Goal: Book appointment/travel/reservation

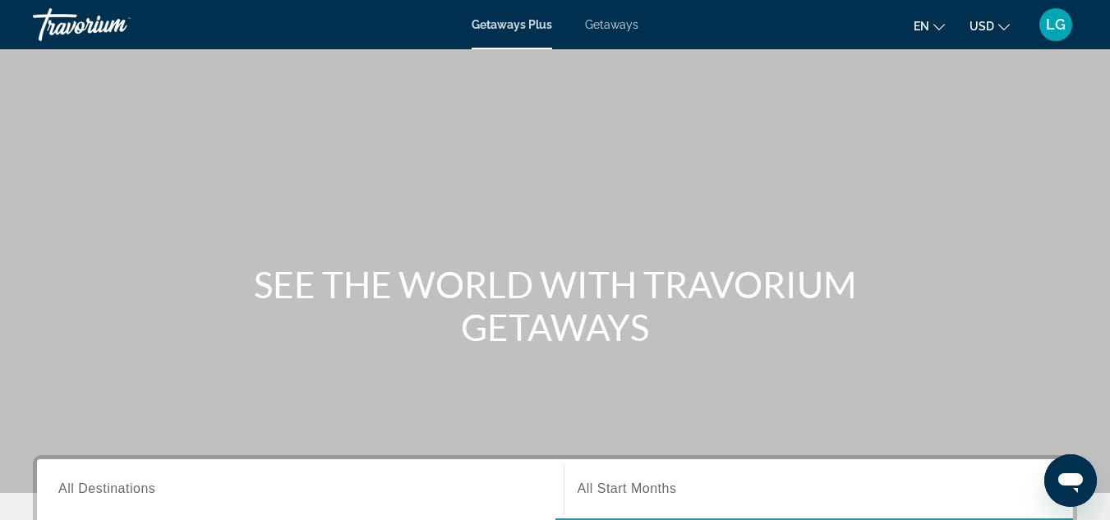
click at [614, 29] on span "Getaways" at bounding box center [611, 24] width 53 height 13
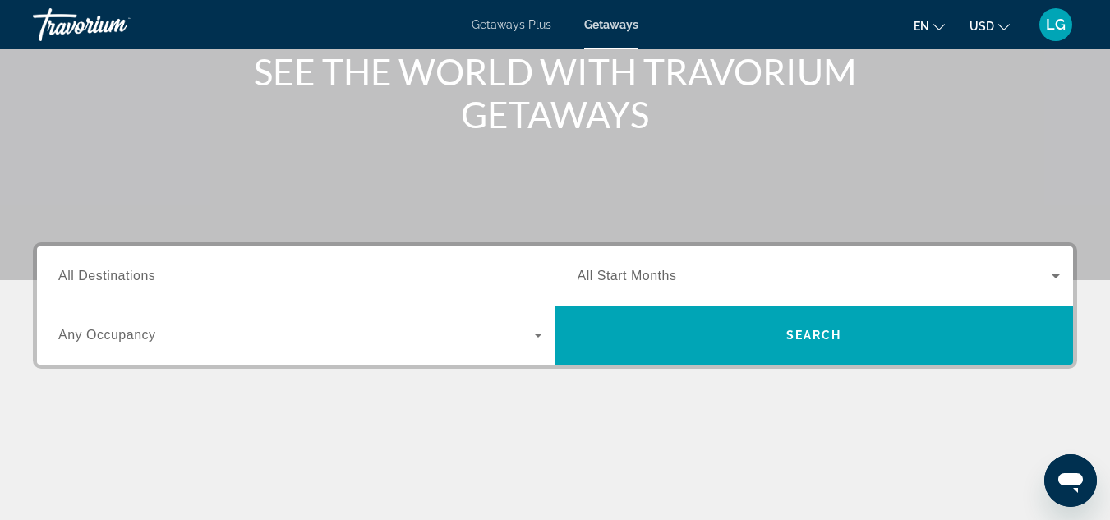
scroll to position [216, 0]
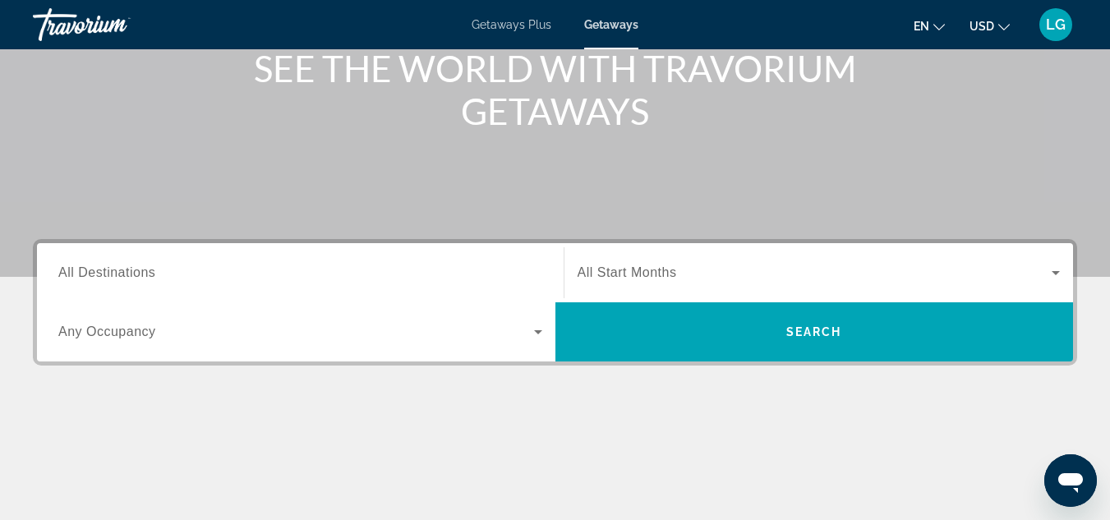
click at [153, 277] on span "All Destinations" at bounding box center [106, 272] width 97 height 14
click at [153, 277] on input "Destination All Destinations" at bounding box center [300, 274] width 484 height 20
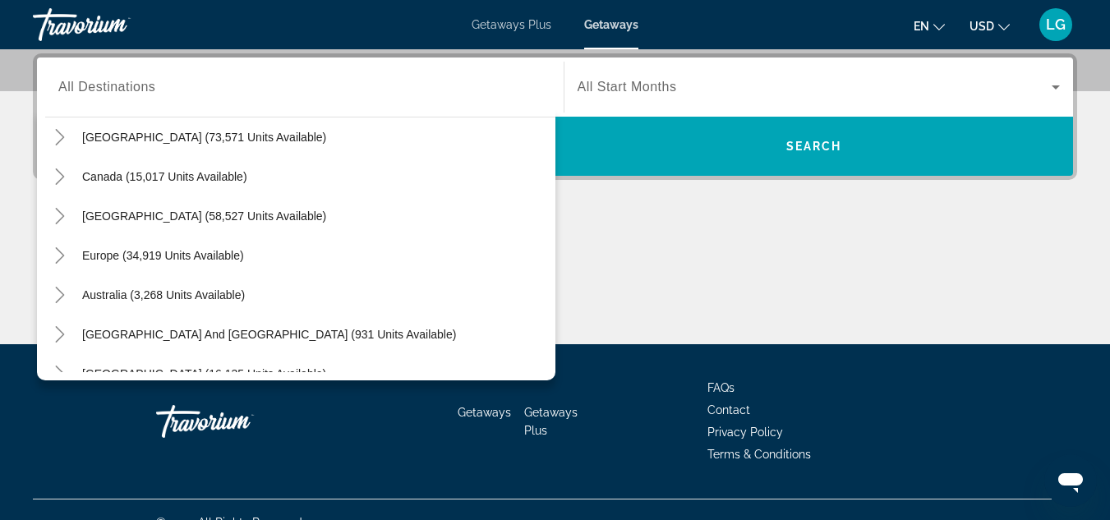
scroll to position [90, 0]
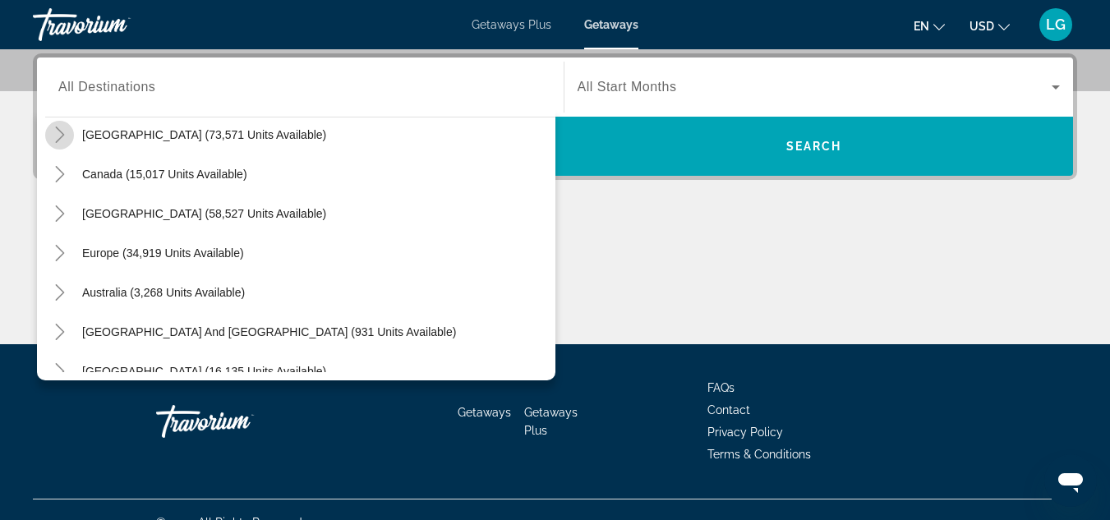
click at [60, 138] on icon "Toggle Mexico (73,571 units available)" at bounding box center [59, 135] width 9 height 16
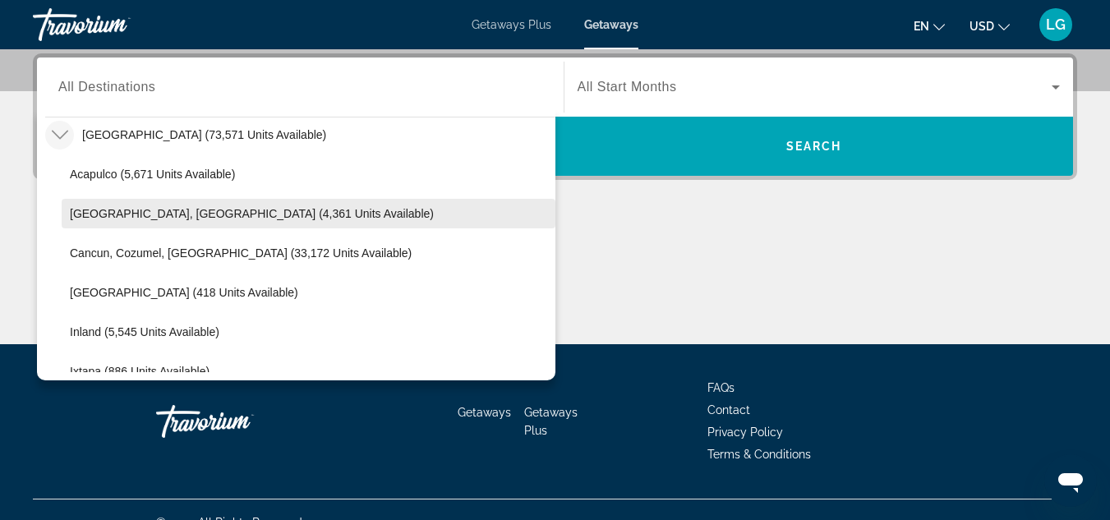
click at [196, 209] on span "[GEOGRAPHIC_DATA], [GEOGRAPHIC_DATA] (4,361 units available)" at bounding box center [252, 213] width 364 height 13
type input "**********"
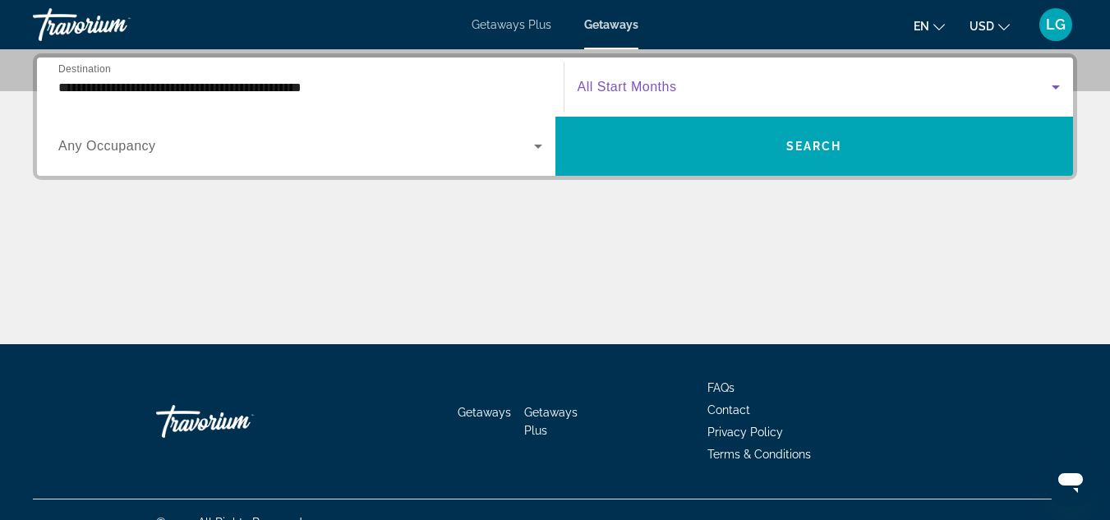
click at [694, 90] on span "Search widget" at bounding box center [814, 87] width 475 height 20
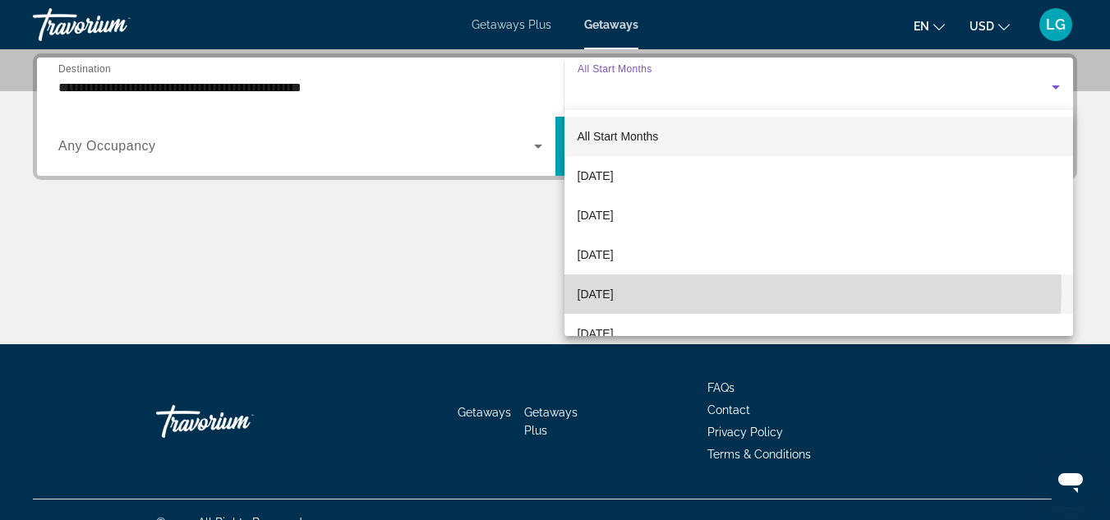
click at [614, 289] on span "[DATE]" at bounding box center [595, 294] width 36 height 20
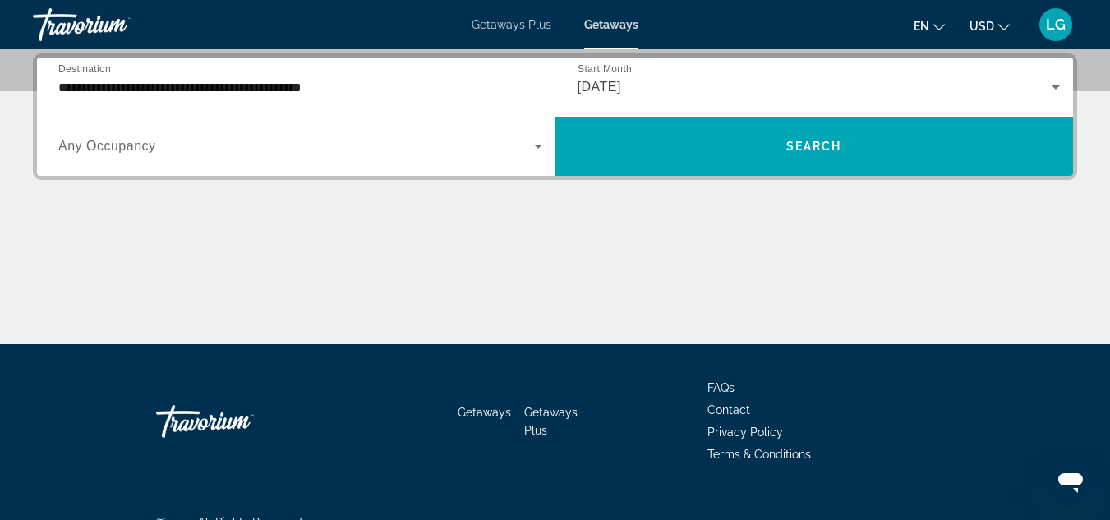
click at [208, 156] on div "Search widget" at bounding box center [300, 146] width 484 height 46
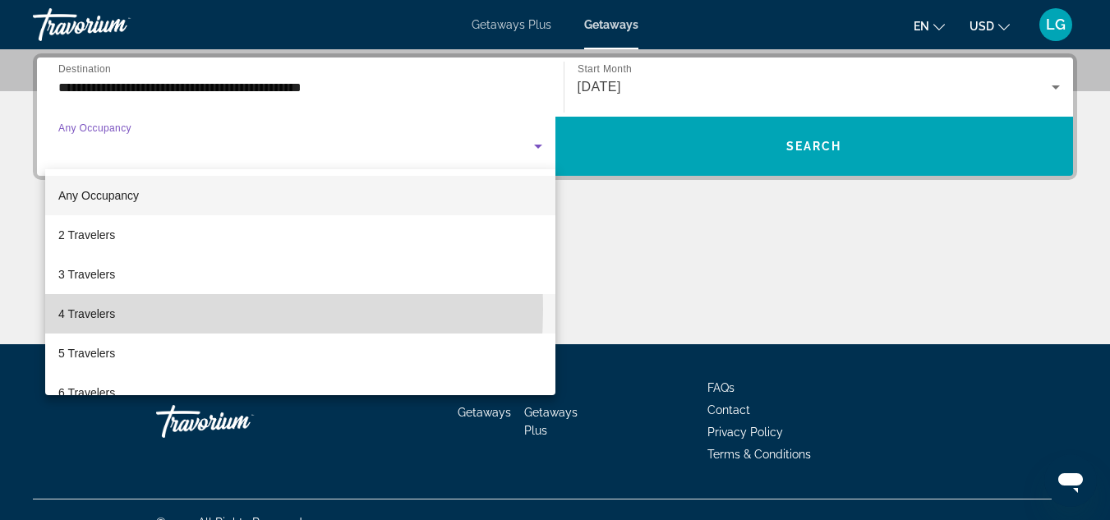
click at [110, 310] on span "4 Travelers" at bounding box center [86, 314] width 57 height 20
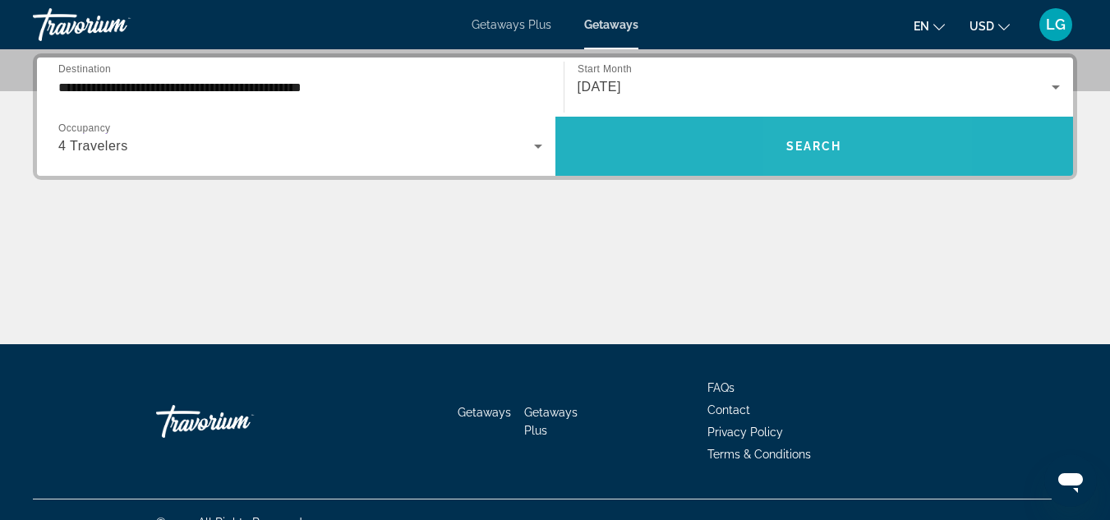
click at [844, 145] on span "Search widget" at bounding box center [814, 146] width 518 height 39
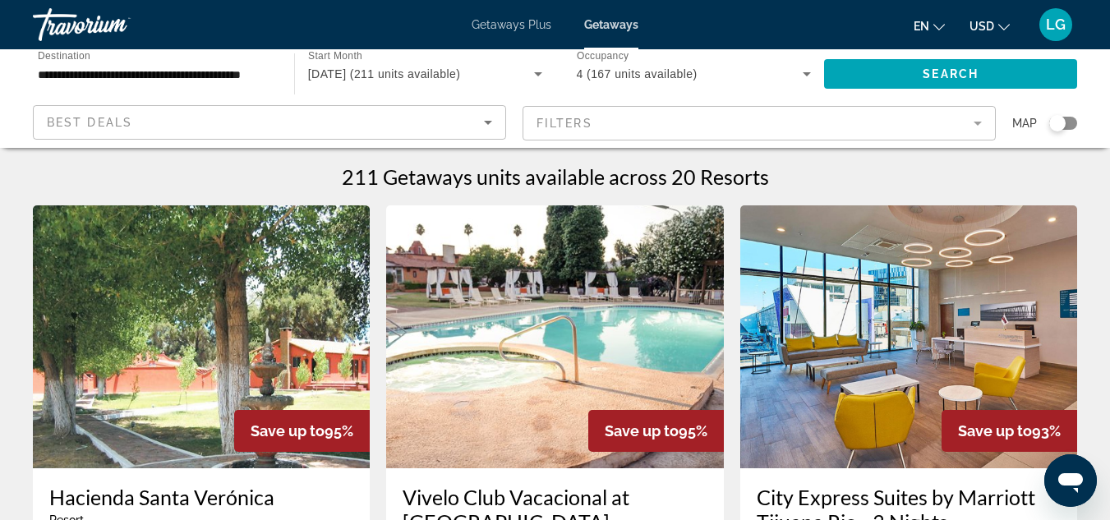
click at [168, 66] on input "**********" at bounding box center [155, 75] width 235 height 20
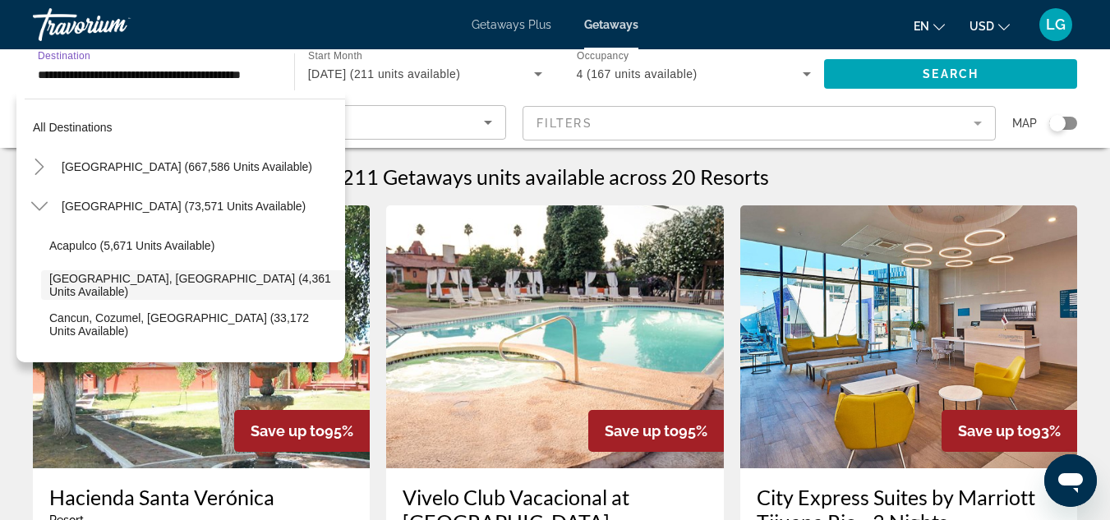
scroll to position [58, 0]
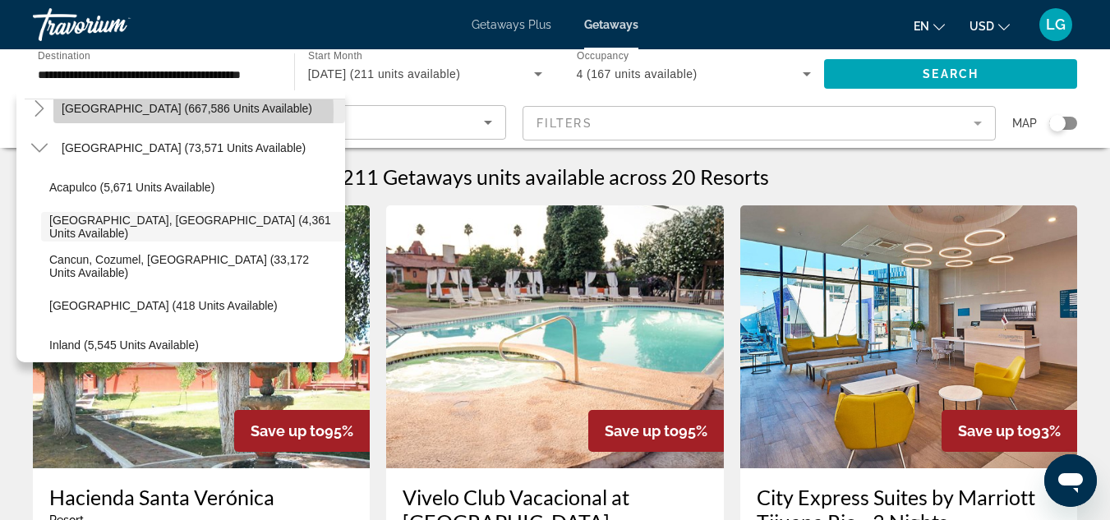
click at [140, 112] on span "[GEOGRAPHIC_DATA] (667,586 units available)" at bounding box center [187, 108] width 251 height 13
type input "**********"
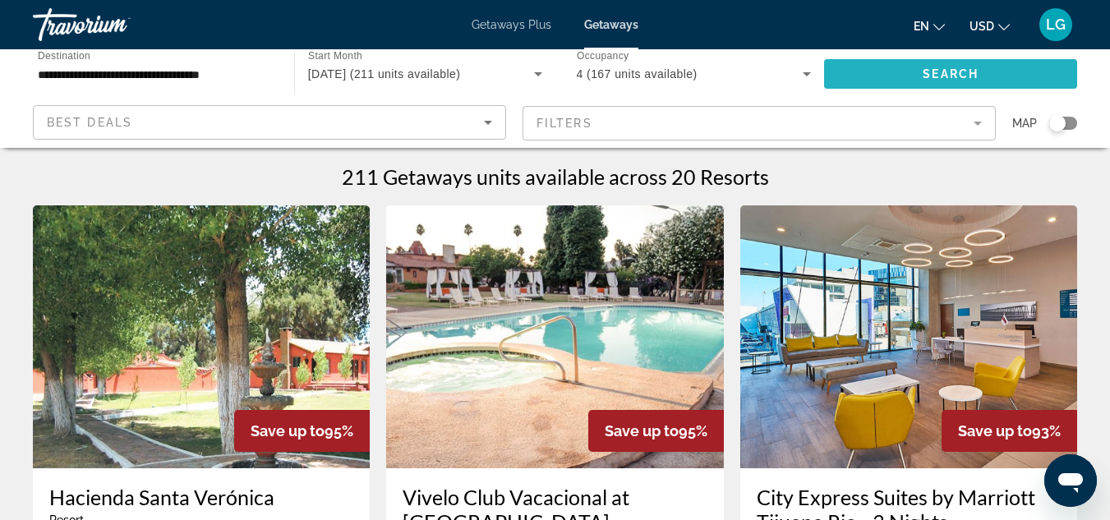
click at [938, 76] on span "Search" at bounding box center [951, 73] width 56 height 13
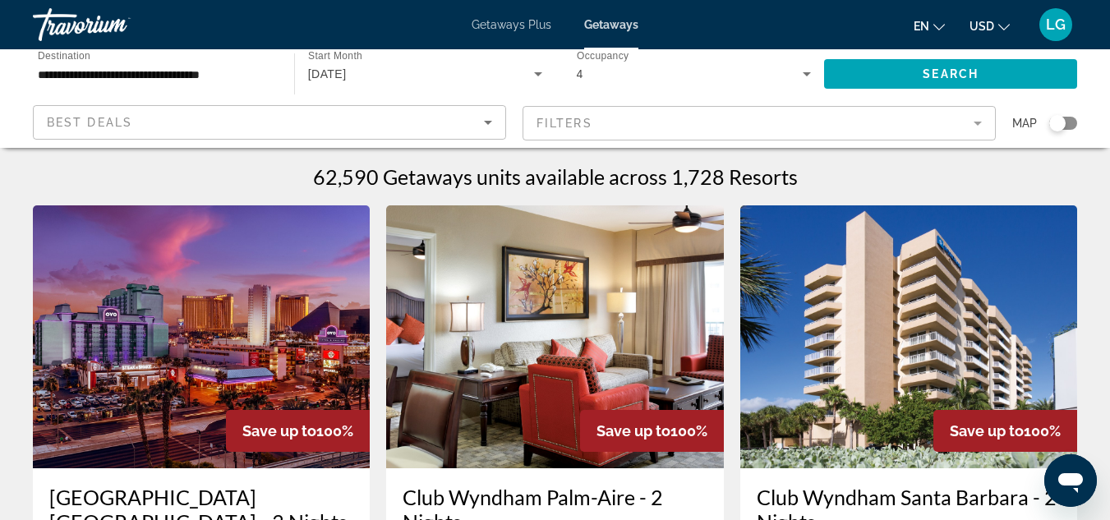
click at [979, 122] on mat-form-field "Filters" at bounding box center [758, 123] width 473 height 35
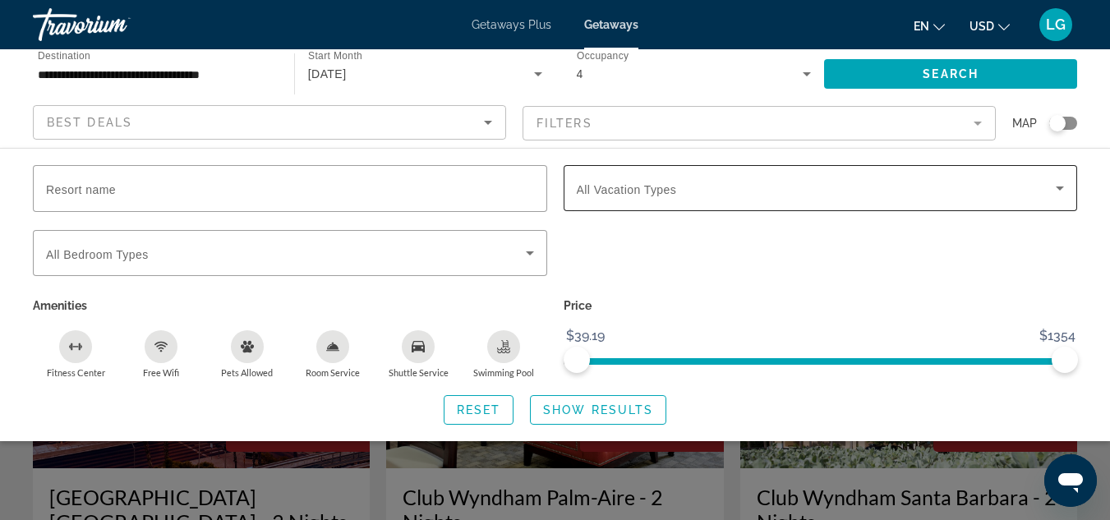
click at [1014, 182] on span "Search widget" at bounding box center [817, 188] width 480 height 20
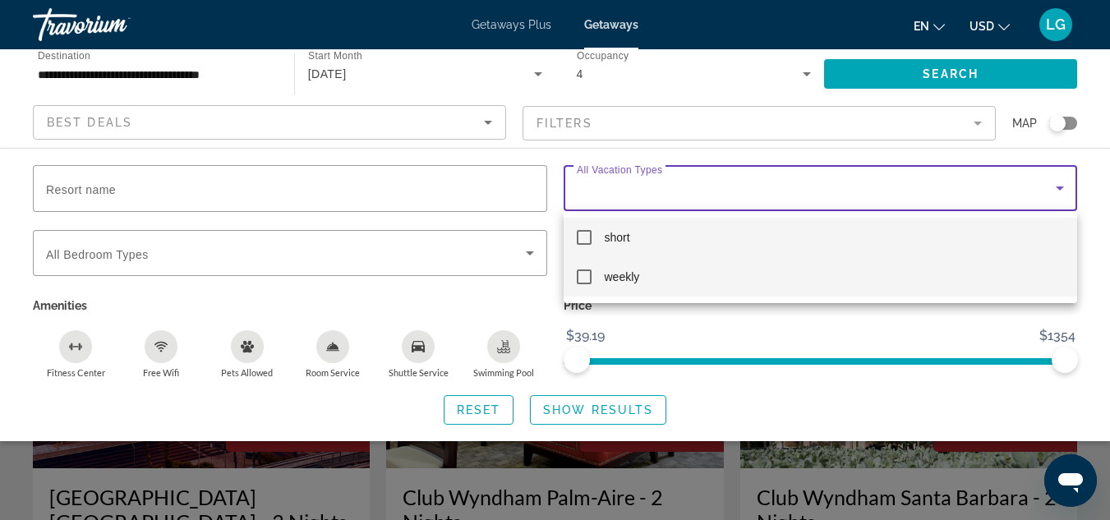
click at [627, 283] on span "weekly" at bounding box center [622, 277] width 35 height 20
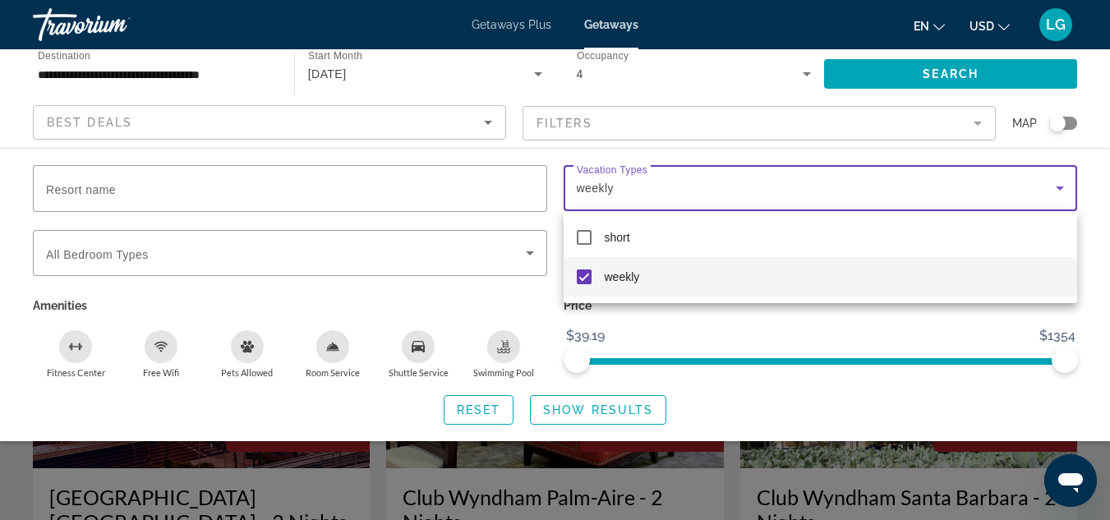
click at [618, 405] on div at bounding box center [555, 260] width 1110 height 520
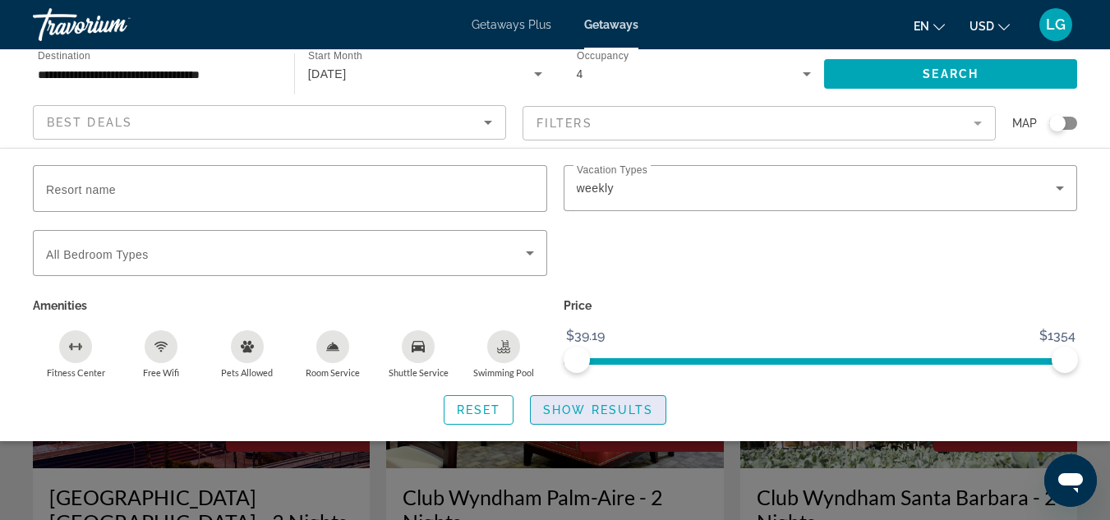
click at [600, 410] on span "Show Results" at bounding box center [598, 409] width 110 height 13
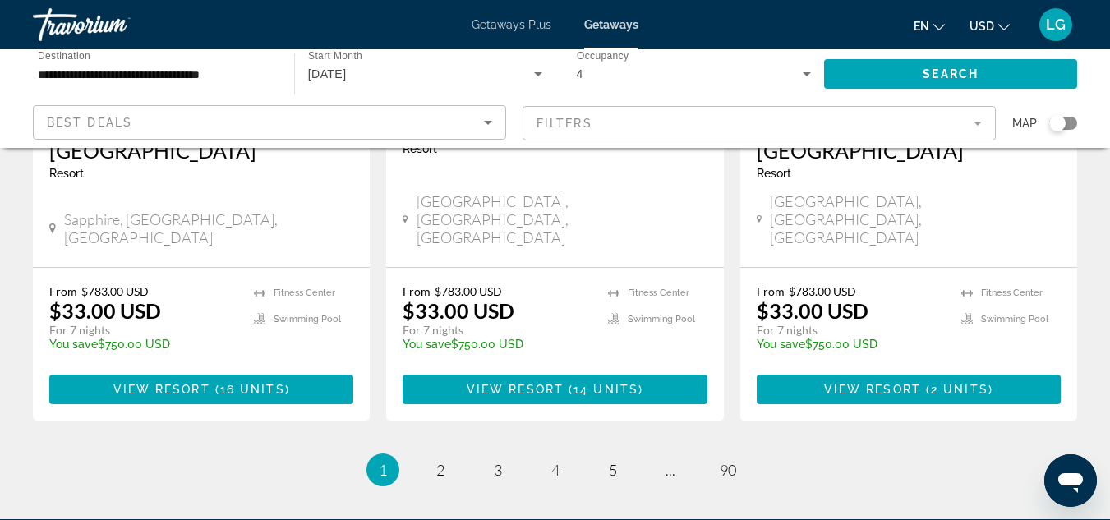
scroll to position [2060, 0]
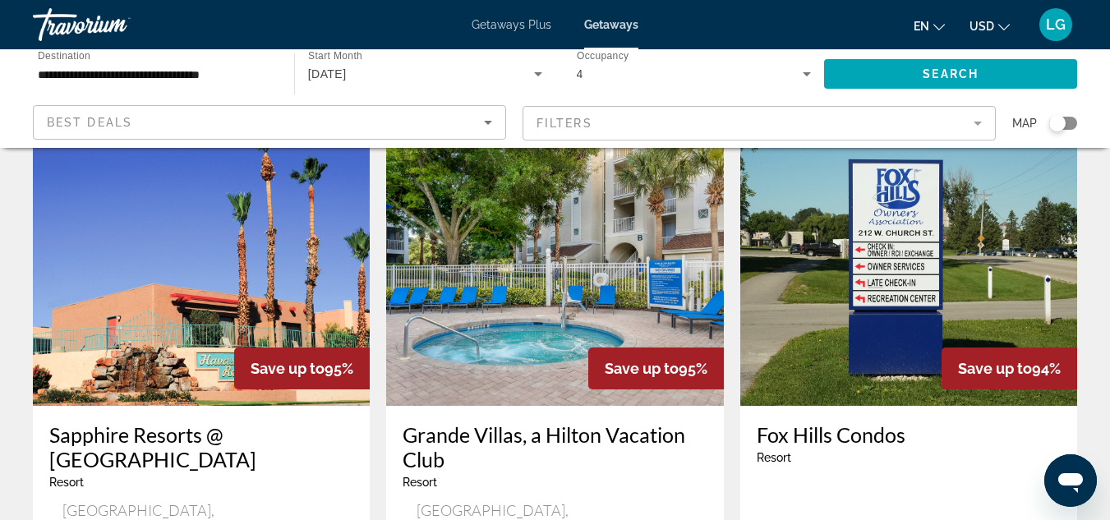
scroll to position [2236, 0]
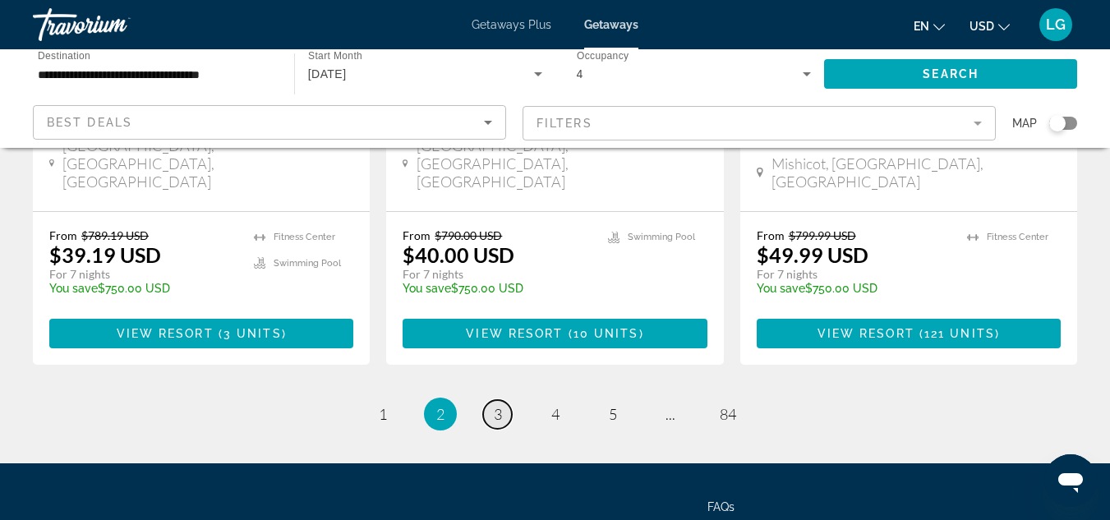
click at [499, 405] on span "3" at bounding box center [498, 414] width 8 height 18
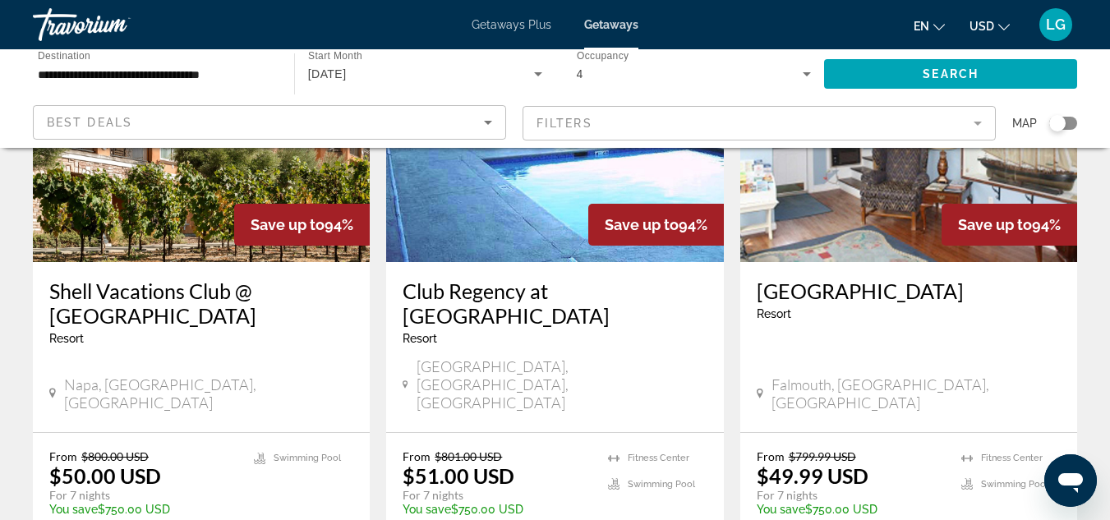
scroll to position [1430, 0]
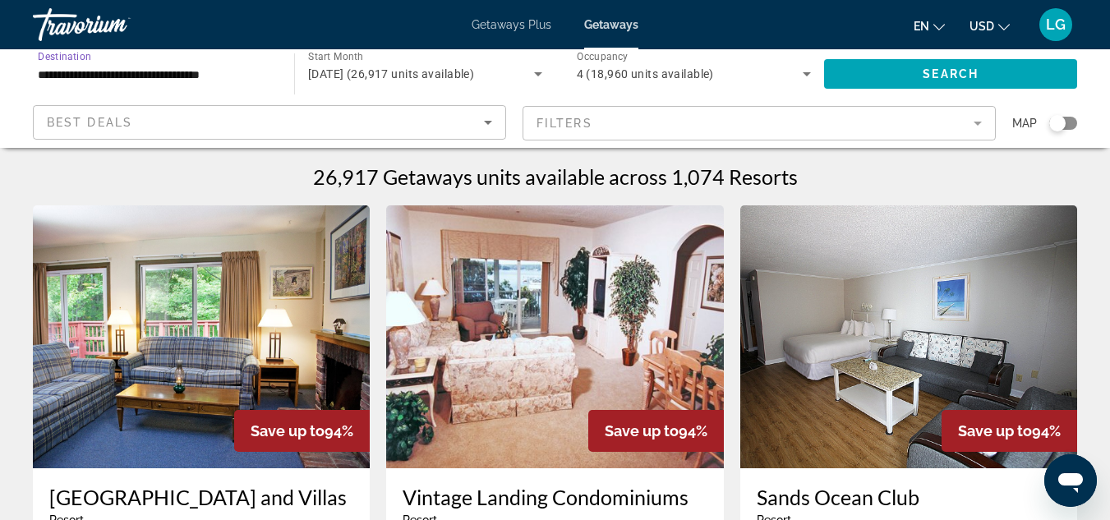
click at [144, 76] on input "**********" at bounding box center [155, 75] width 235 height 20
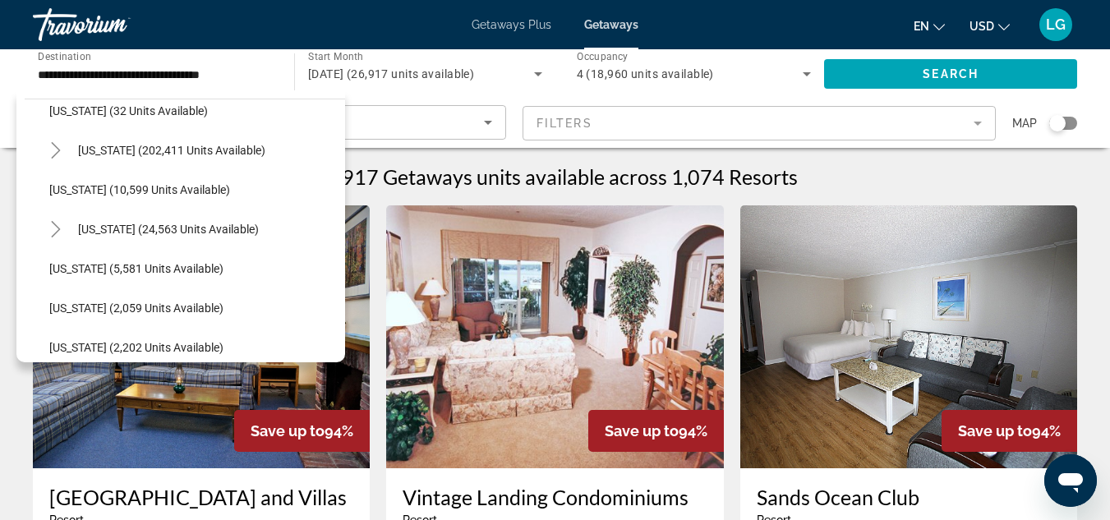
scroll to position [310, 0]
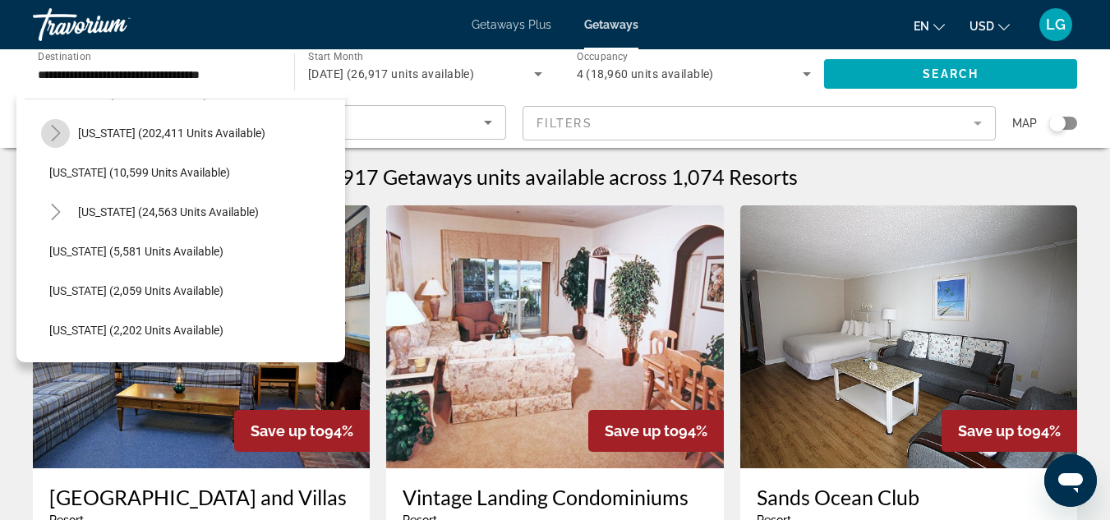
click at [54, 135] on icon "Toggle Florida (202,411 units available)" at bounding box center [56, 133] width 16 height 16
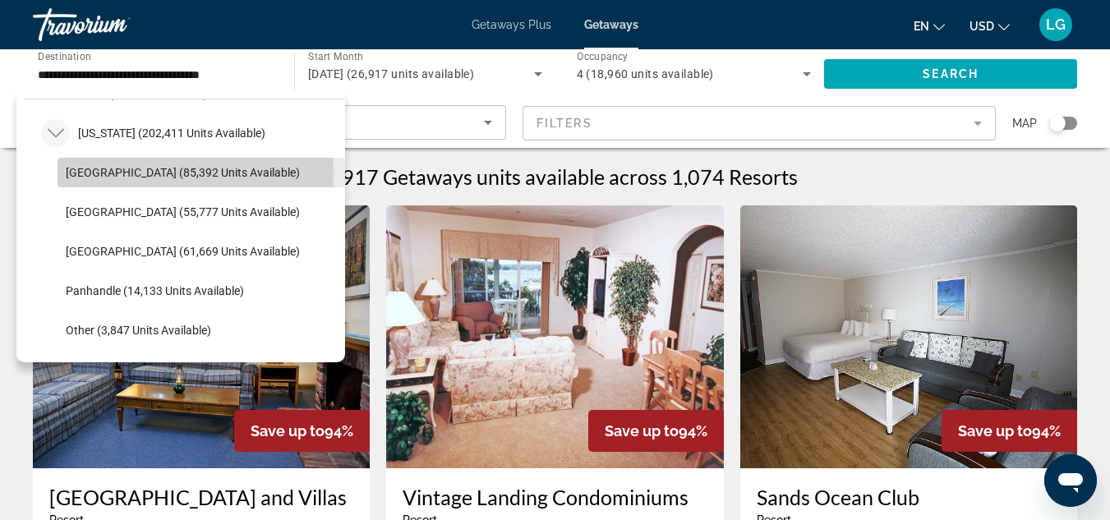
click at [156, 173] on span "[GEOGRAPHIC_DATA] (85,392 units available)" at bounding box center [183, 172] width 234 height 13
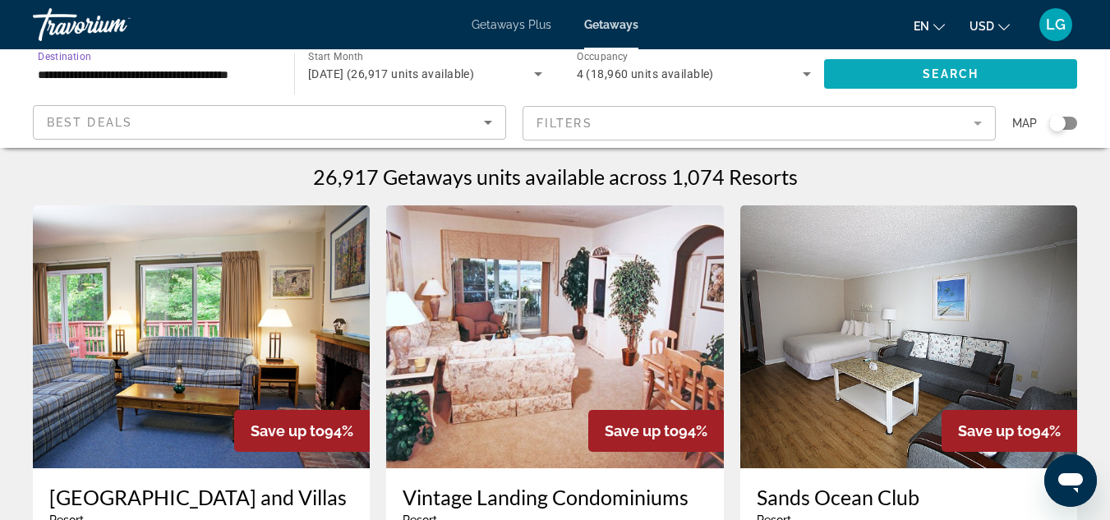
click at [958, 68] on span "Search" at bounding box center [951, 73] width 56 height 13
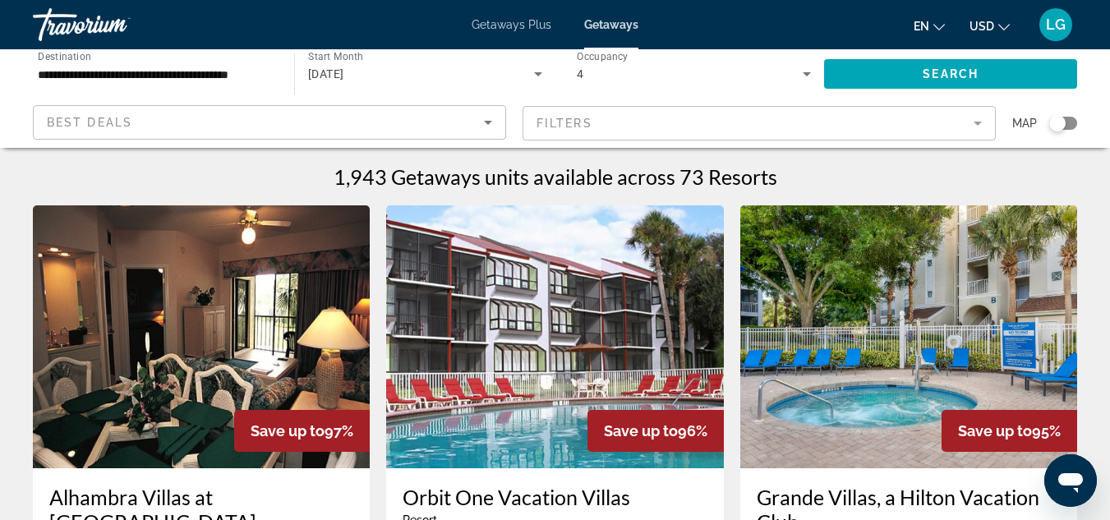
click at [949, 131] on mat-form-field "Filters" at bounding box center [758, 123] width 473 height 35
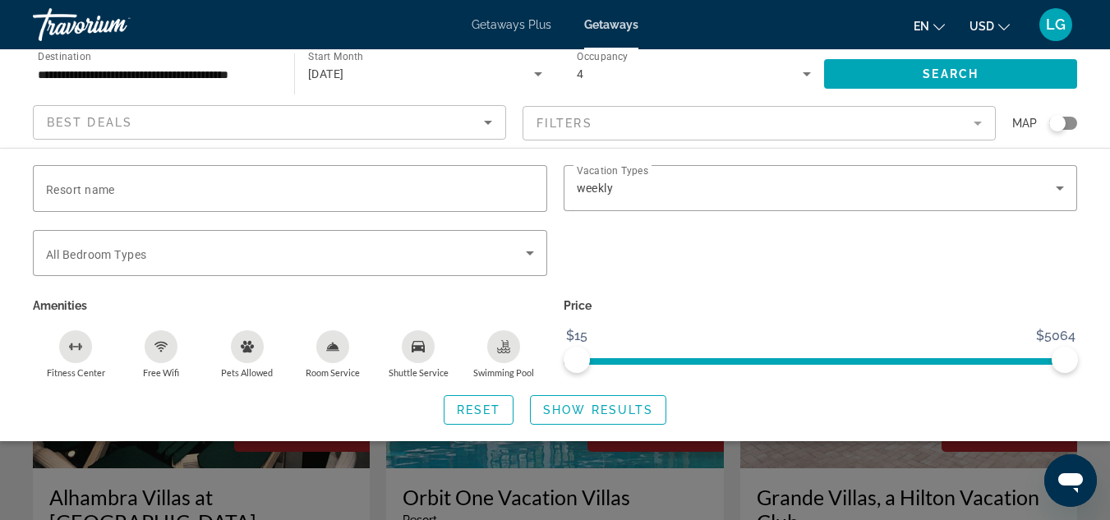
click at [935, 127] on mat-form-field "Filters" at bounding box center [758, 123] width 473 height 35
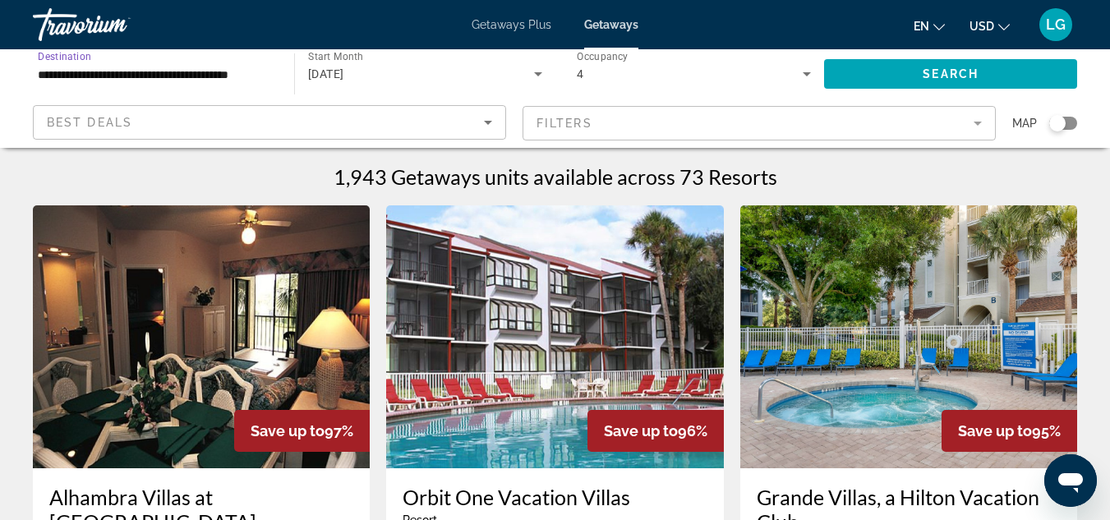
click at [156, 83] on input "**********" at bounding box center [155, 75] width 235 height 20
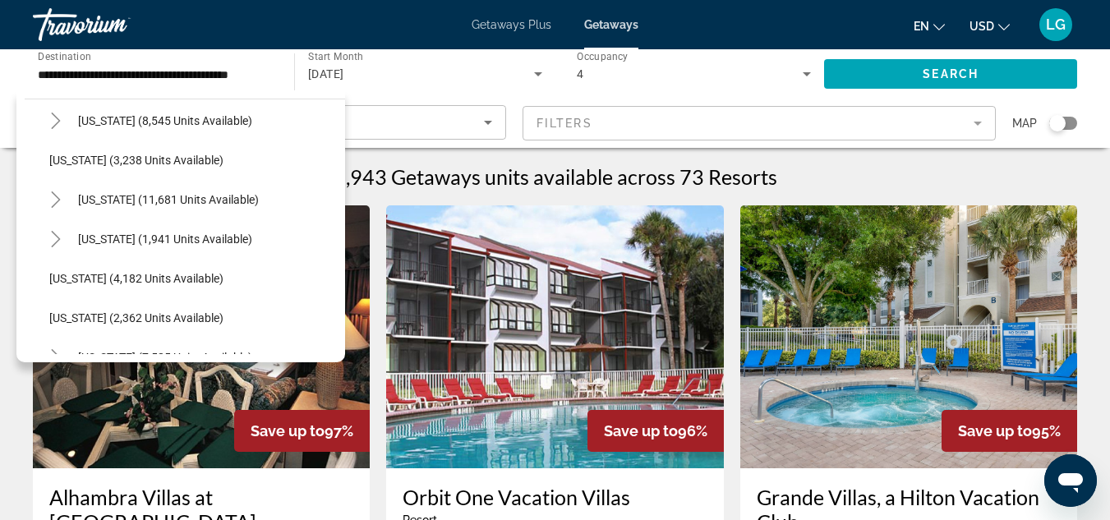
scroll to position [1084, 0]
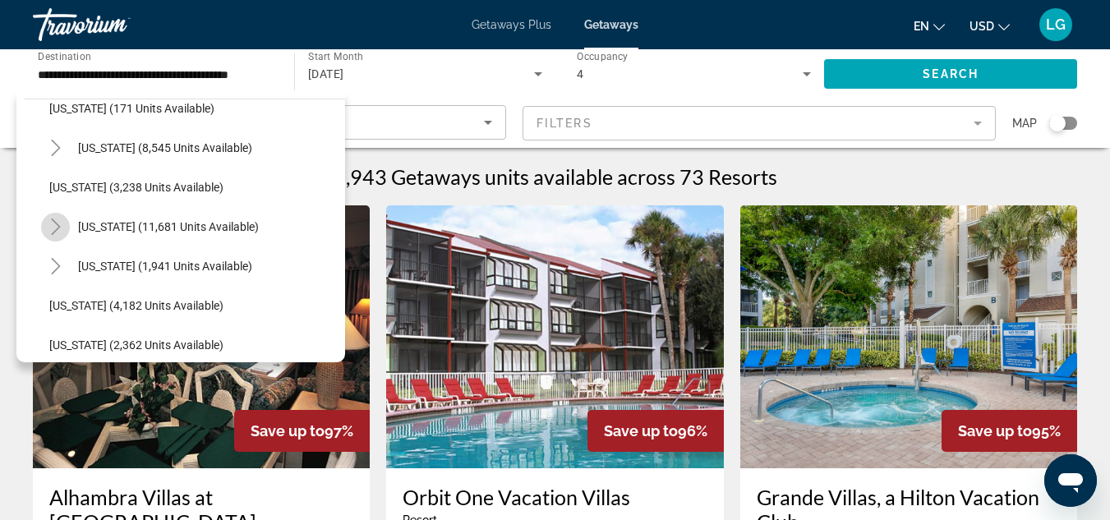
click at [67, 220] on mat-icon "Toggle Nevada (11,681 units available)" at bounding box center [55, 227] width 29 height 29
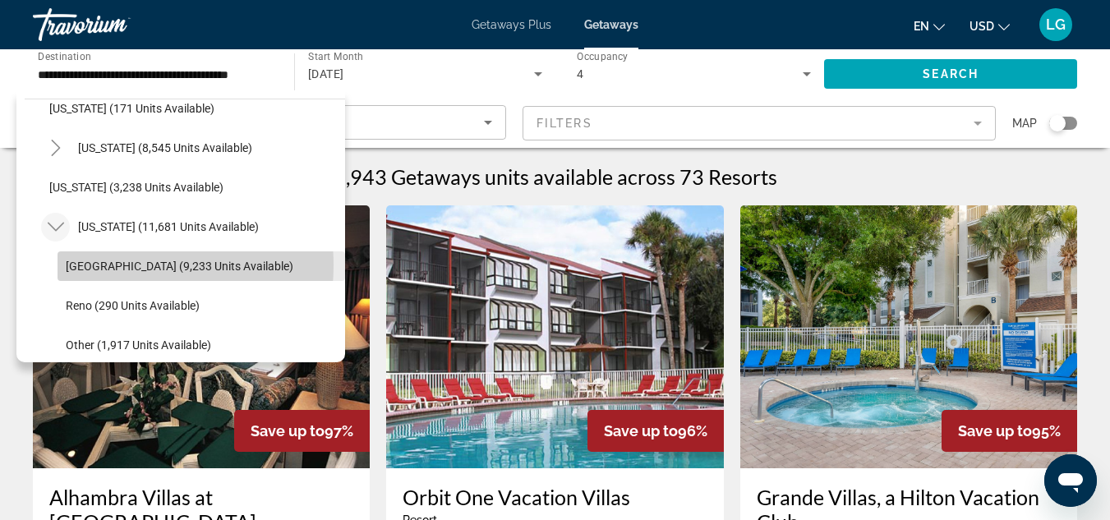
click at [115, 265] on span "[GEOGRAPHIC_DATA] (9,233 units available)" at bounding box center [180, 266] width 228 height 13
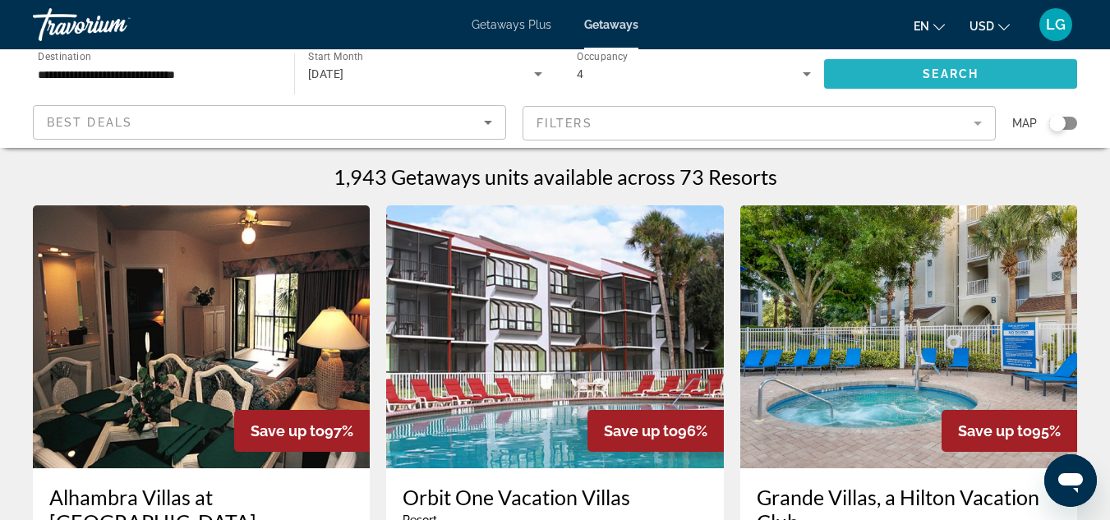
click at [959, 71] on span "Search" at bounding box center [951, 73] width 56 height 13
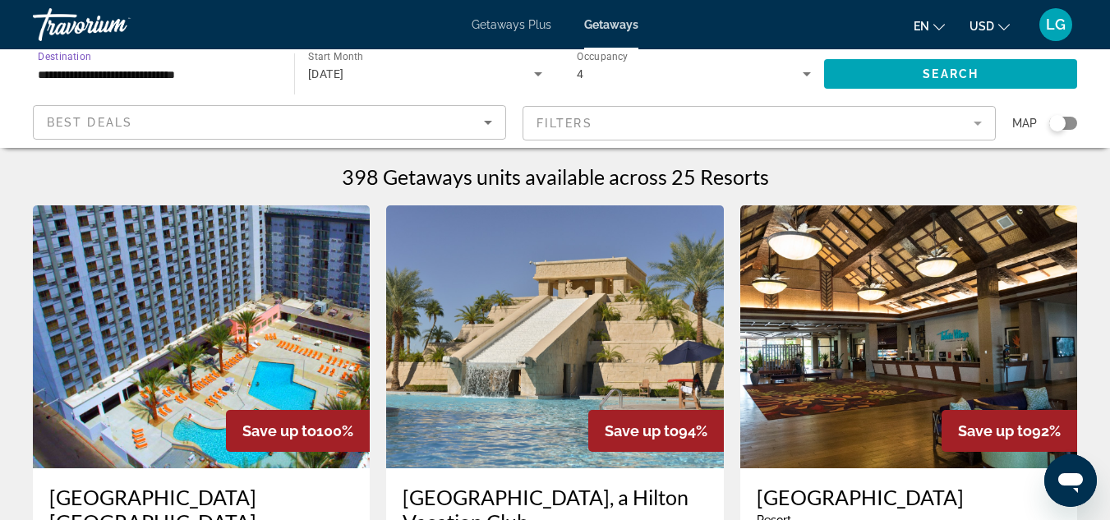
click at [124, 76] on input "**********" at bounding box center [155, 75] width 235 height 20
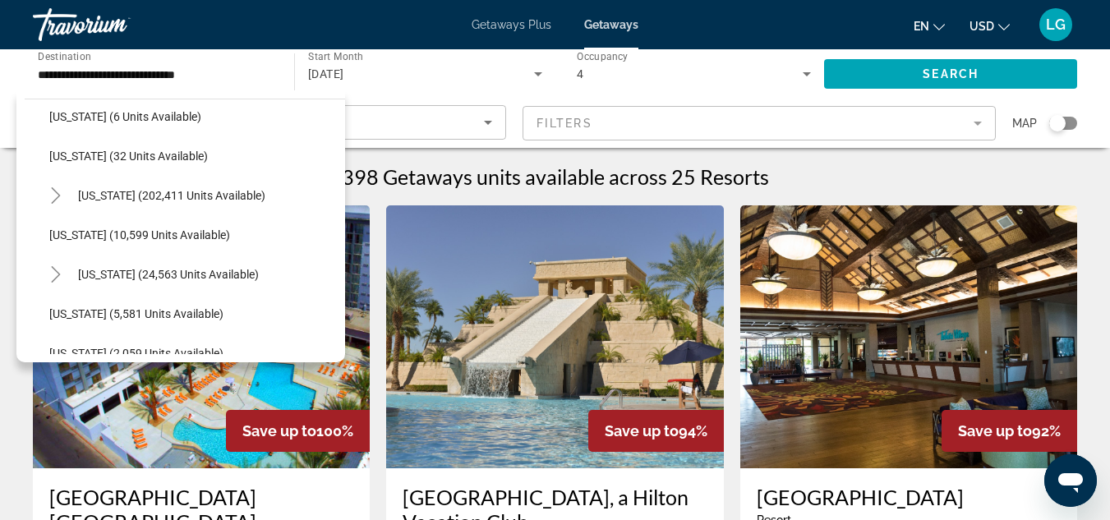
click at [725, 30] on div "en English Español Français Italiano Português русский USD USD ($) MXN (Mex$) C…" at bounding box center [866, 24] width 422 height 35
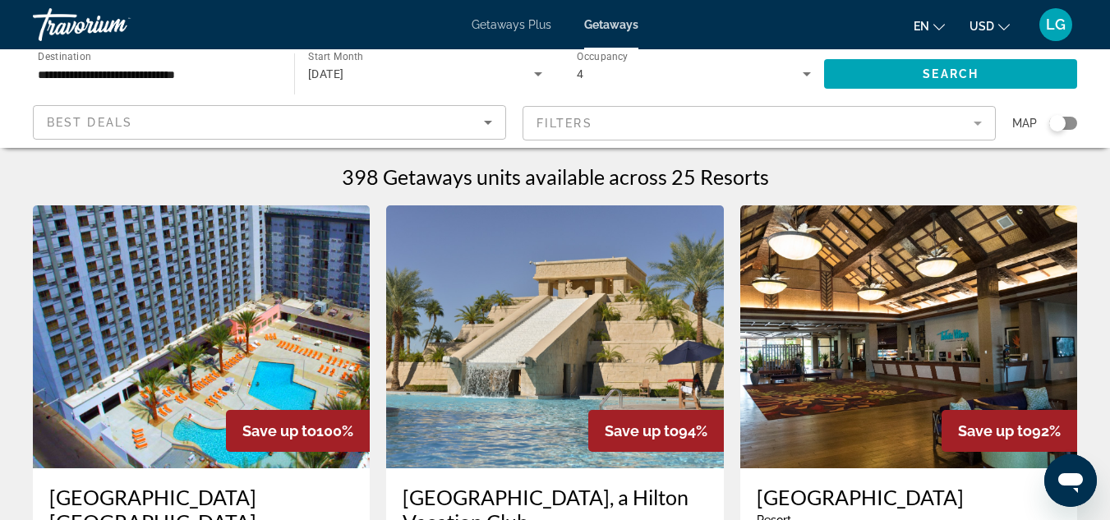
click at [127, 79] on input "**********" at bounding box center [155, 75] width 235 height 20
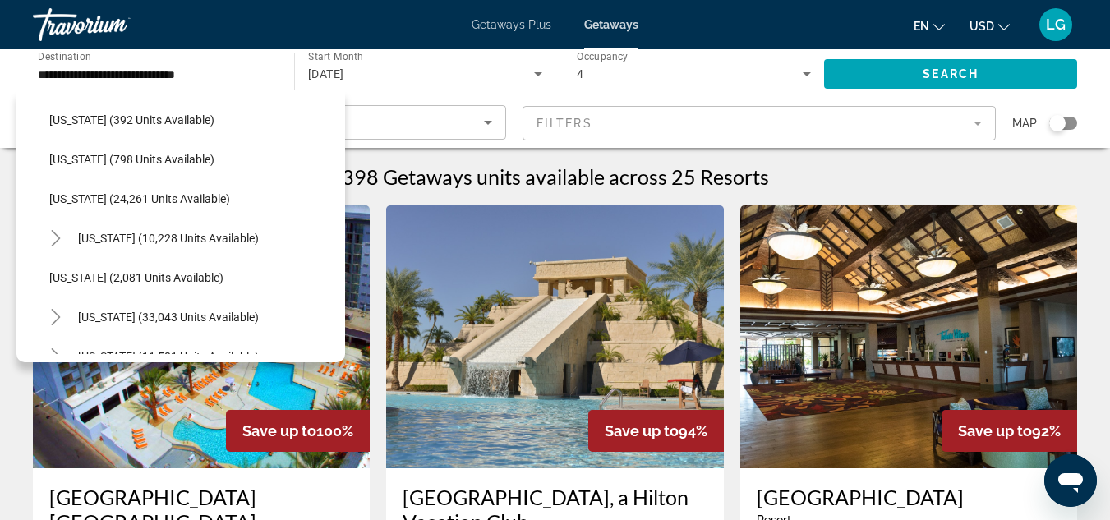
scroll to position [1366, 0]
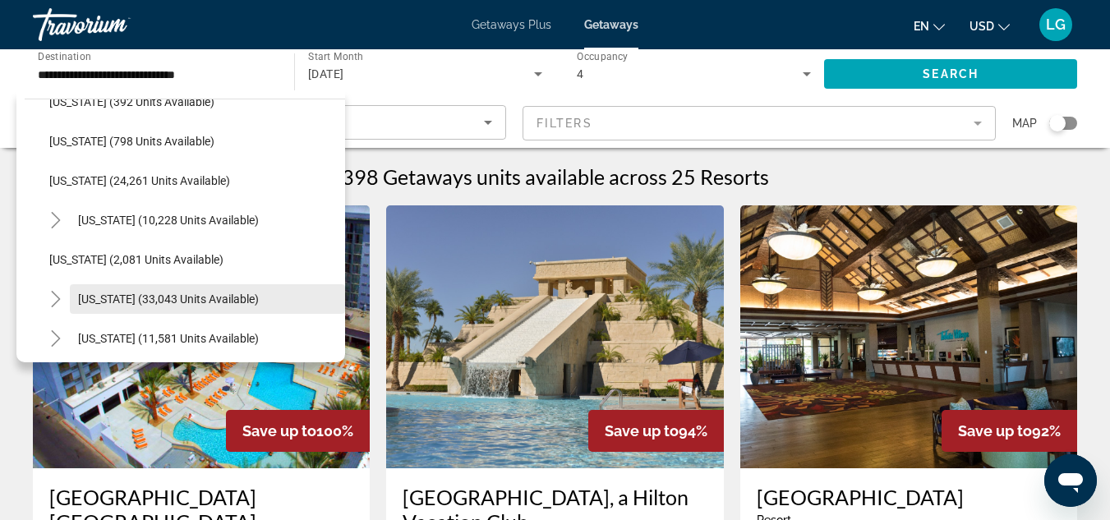
click at [146, 297] on span "[US_STATE] (33,043 units available)" at bounding box center [168, 298] width 181 height 13
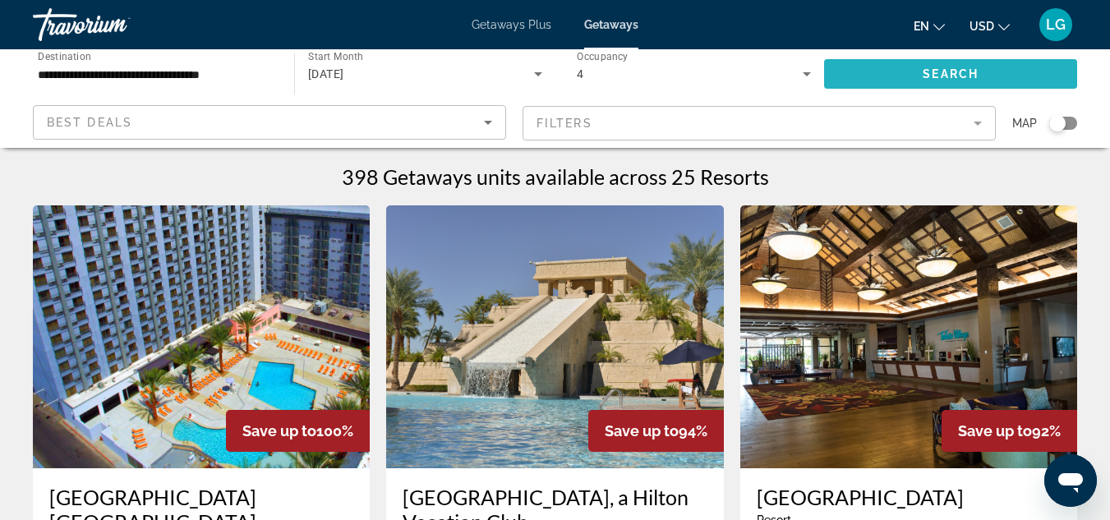
click at [937, 67] on span "Search" at bounding box center [951, 73] width 56 height 13
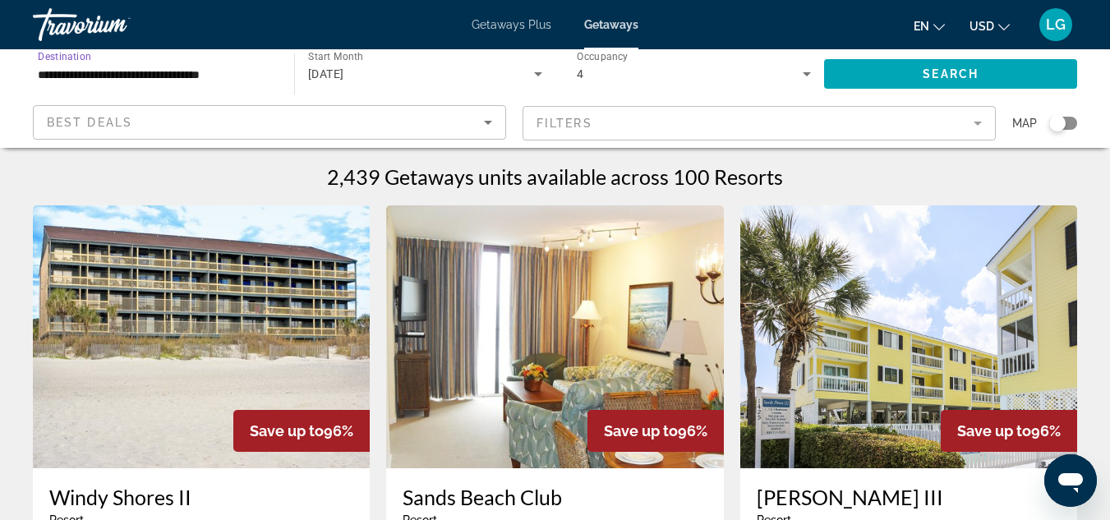
click at [194, 75] on input "**********" at bounding box center [155, 75] width 235 height 20
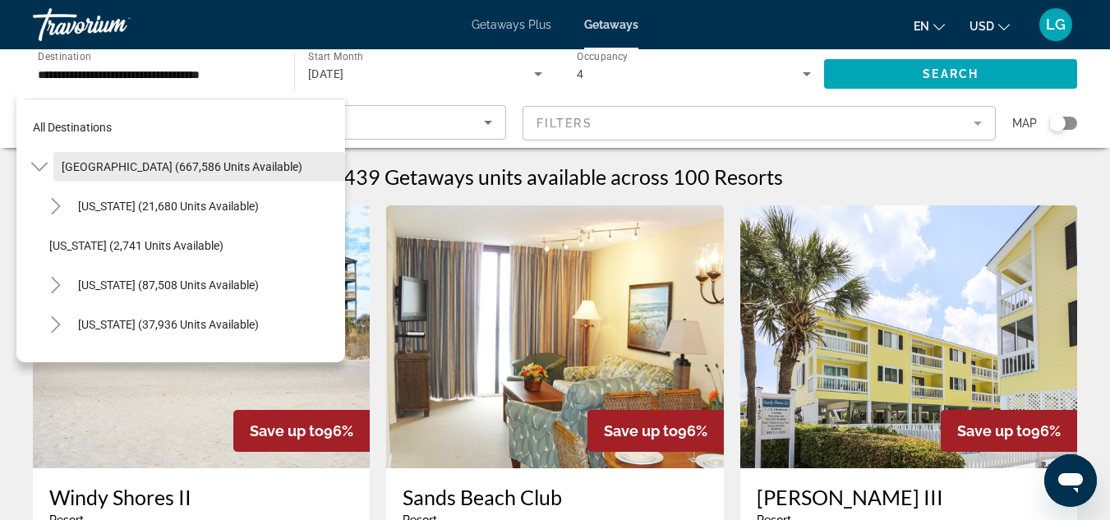
click at [151, 173] on span "[GEOGRAPHIC_DATA] (667,586 units available)" at bounding box center [182, 166] width 241 height 13
type input "**********"
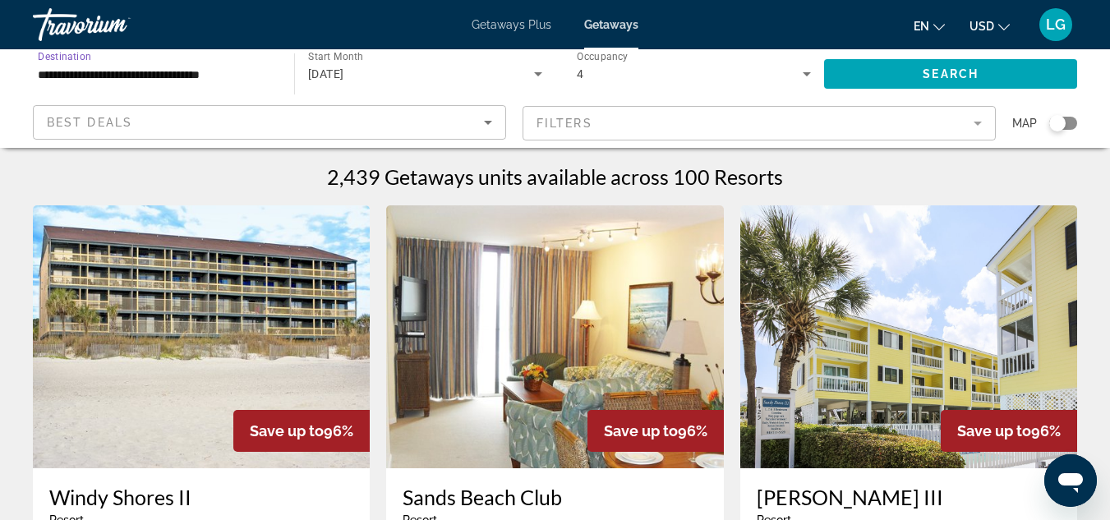
click at [344, 73] on span "[DATE]" at bounding box center [326, 73] width 36 height 13
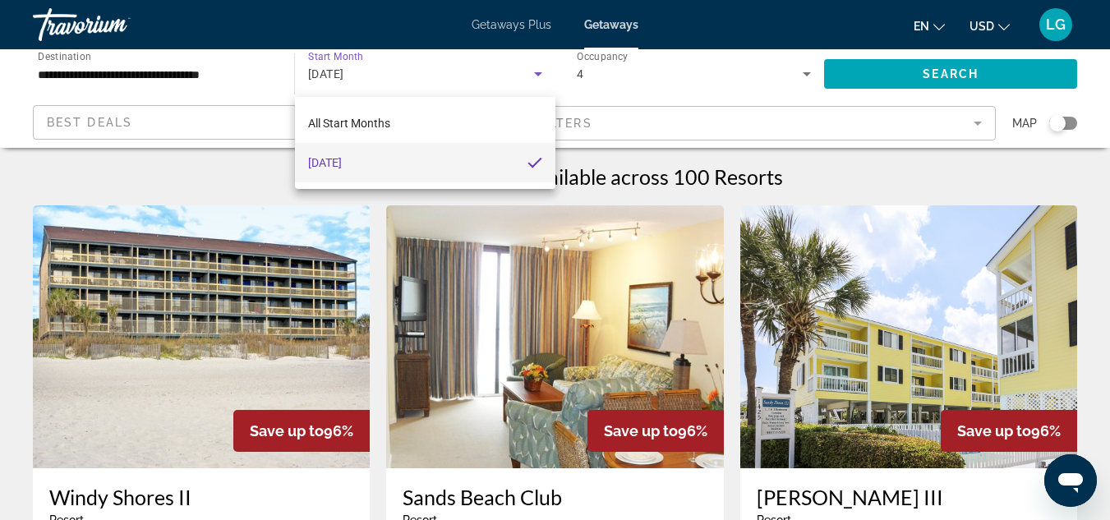
click at [530, 162] on mat-pseudo-checkbox at bounding box center [534, 162] width 15 height 15
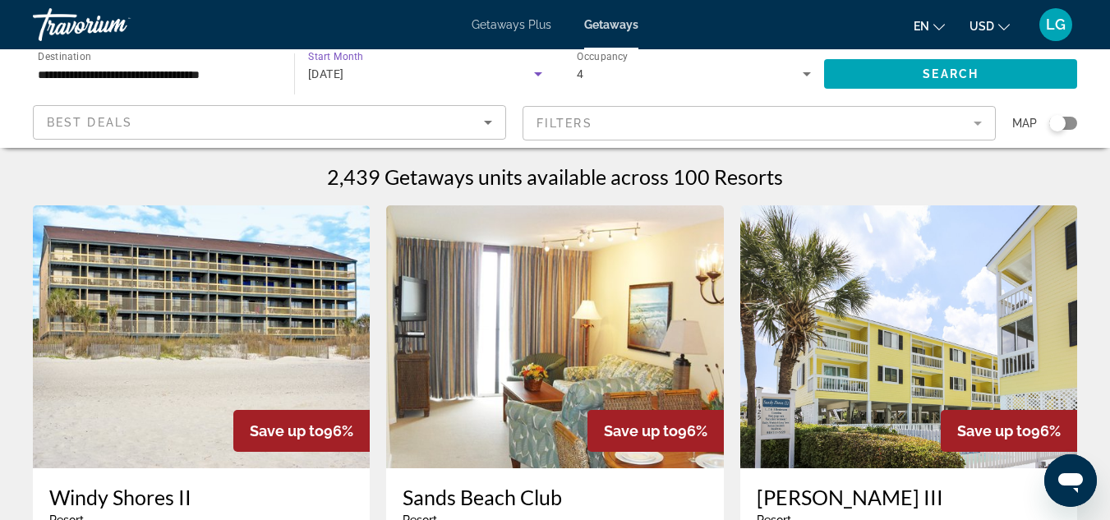
click at [362, 64] on div "[DATE]" at bounding box center [421, 74] width 226 height 20
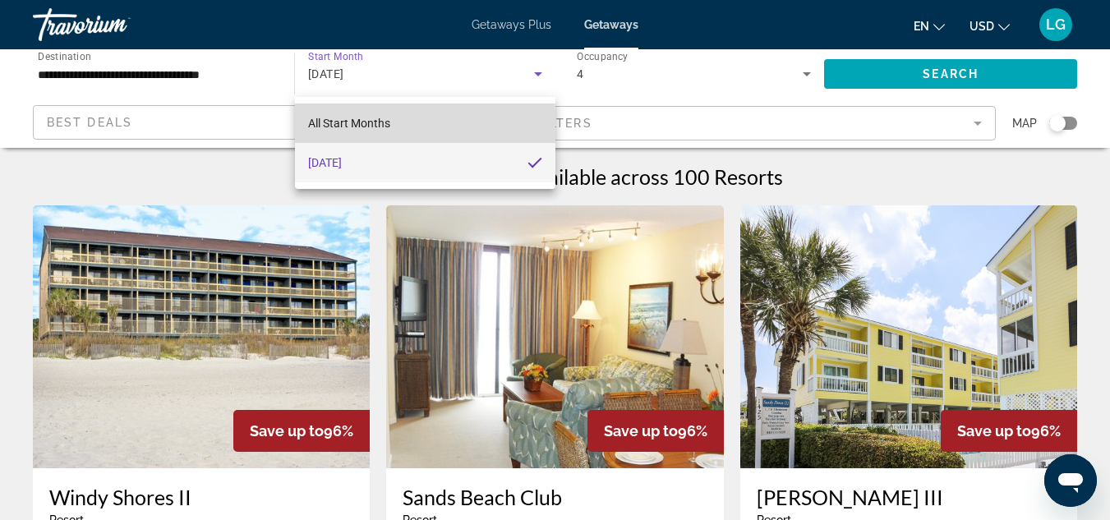
click at [351, 127] on span "All Start Months" at bounding box center [349, 123] width 82 height 13
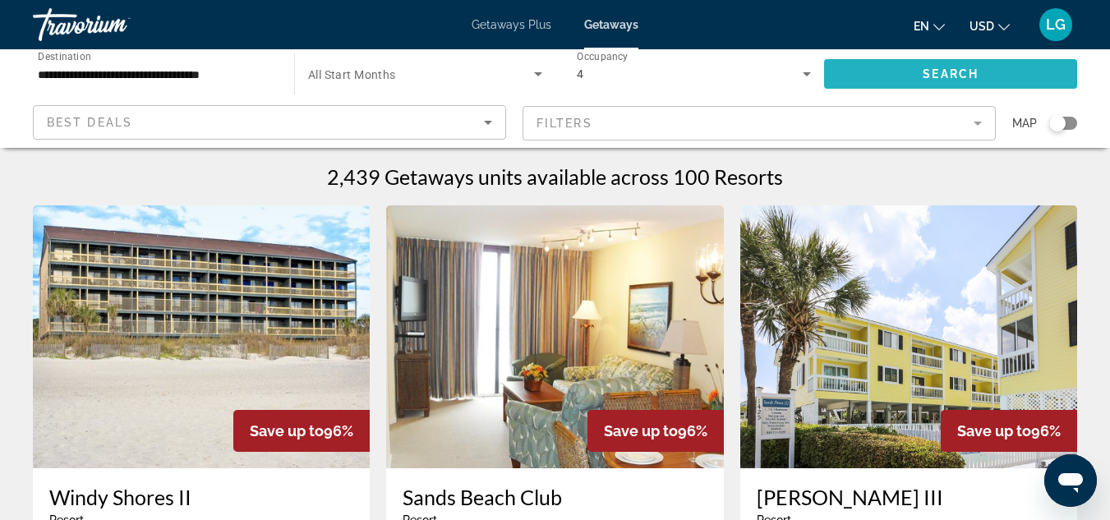
click at [940, 70] on span "Search" at bounding box center [951, 73] width 56 height 13
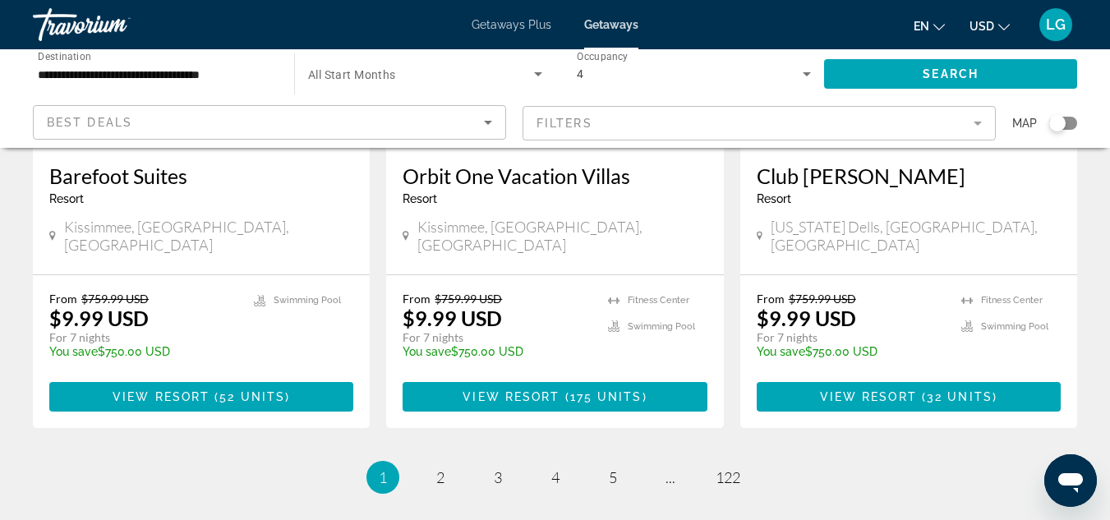
scroll to position [2170, 0]
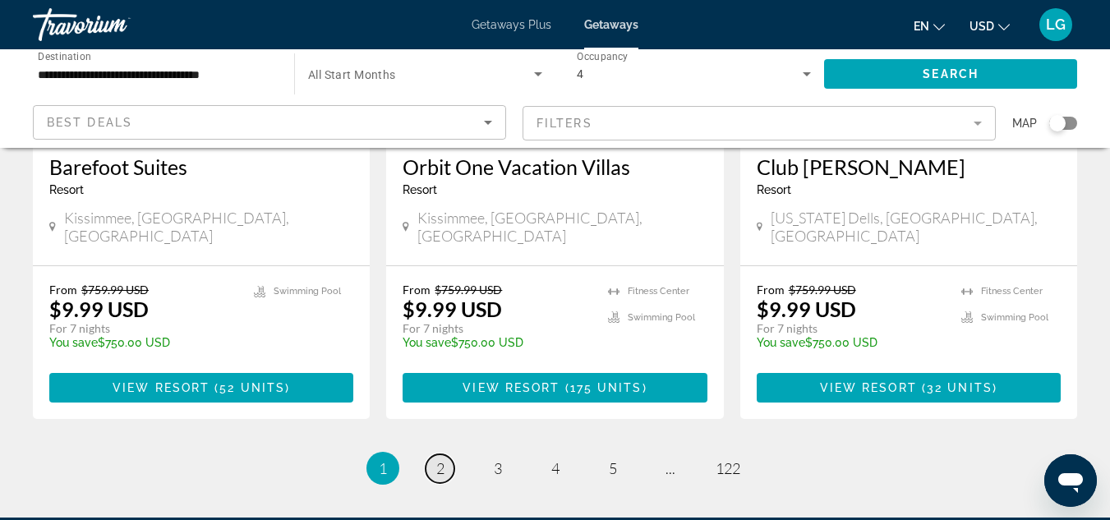
click at [444, 454] on link "page 2" at bounding box center [440, 468] width 29 height 29
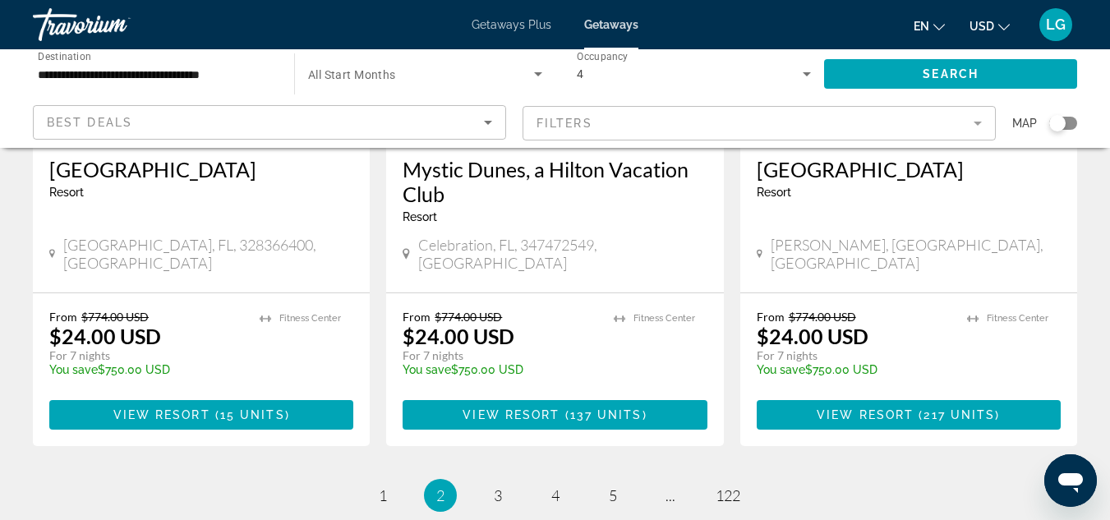
scroll to position [2231, 0]
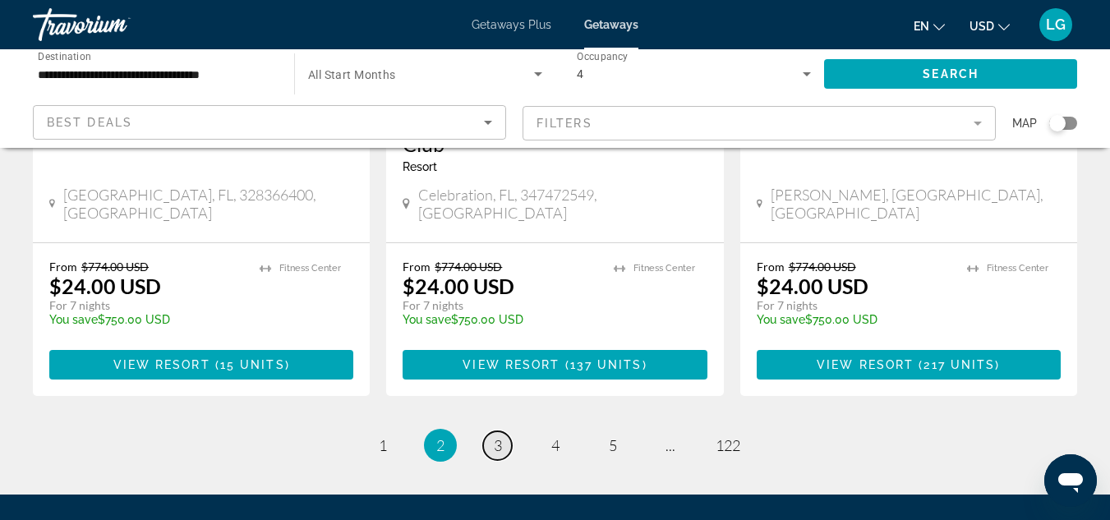
click at [499, 436] on span "3" at bounding box center [498, 445] width 8 height 18
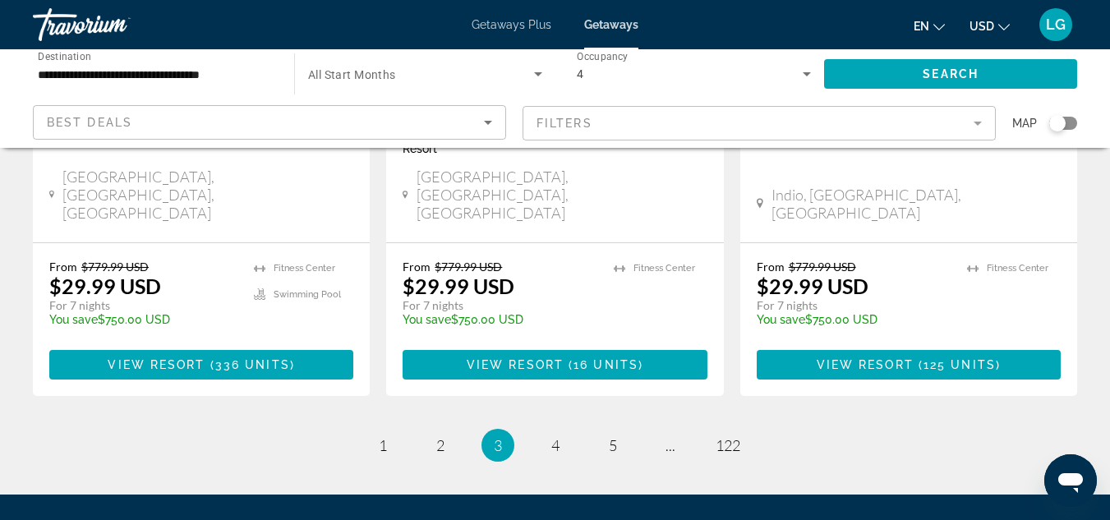
scroll to position [2184, 0]
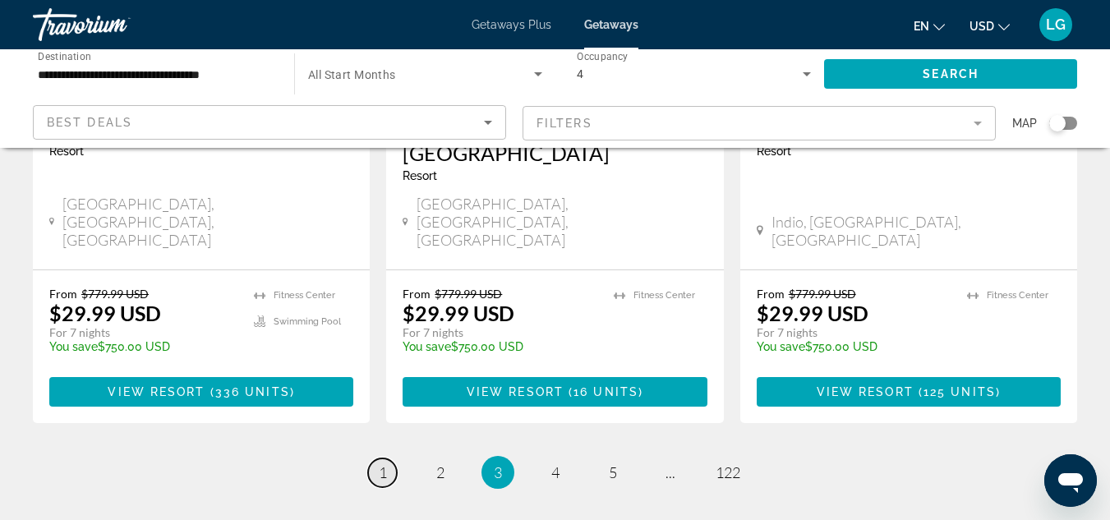
click at [384, 463] on span "1" at bounding box center [383, 472] width 8 height 18
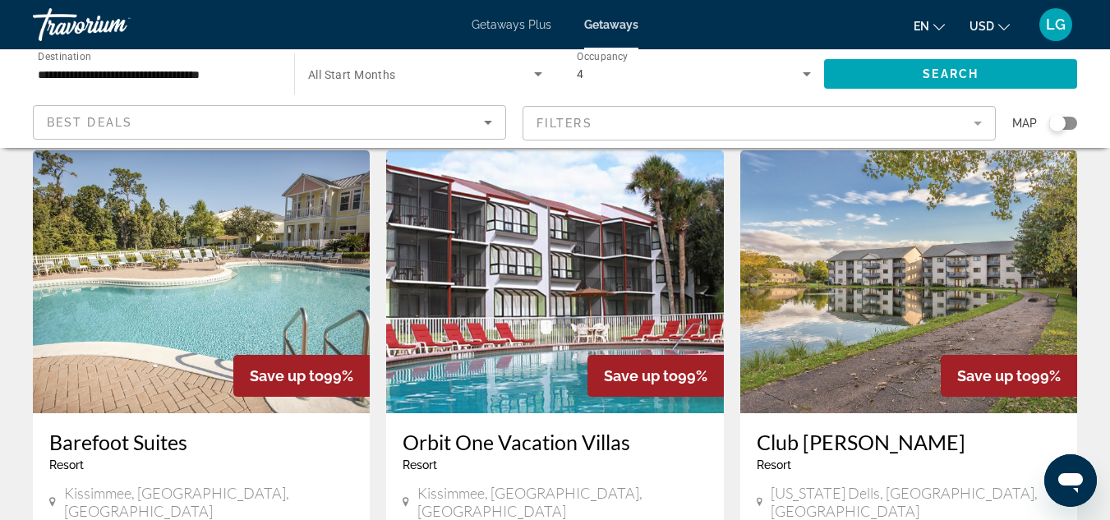
scroll to position [1900, 0]
